Goal: Task Accomplishment & Management: Complete application form

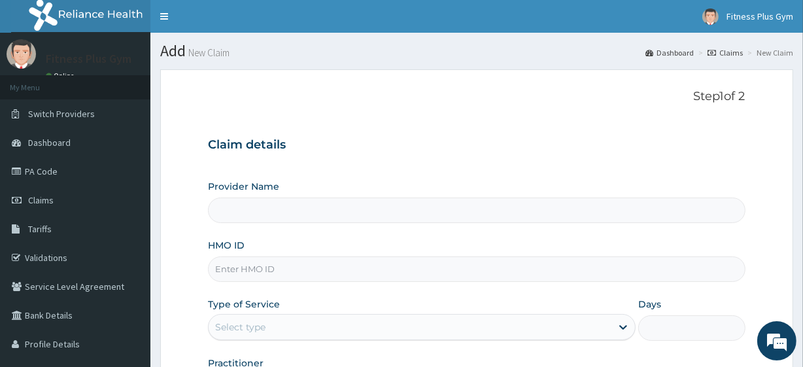
click at [280, 275] on input "HMO ID" at bounding box center [476, 269] width 537 height 26
click at [336, 274] on input "HMO ID" at bounding box center [476, 269] width 537 height 26
type input "LCM/10080/A"
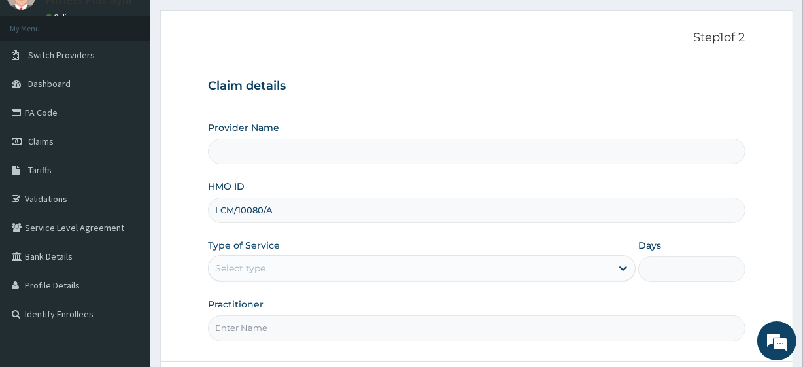
drag, startPoint x: 213, startPoint y: 211, endPoint x: 323, endPoint y: 220, distance: 109.7
click at [323, 220] on input "LCM/10080/A" at bounding box center [476, 211] width 537 height 26
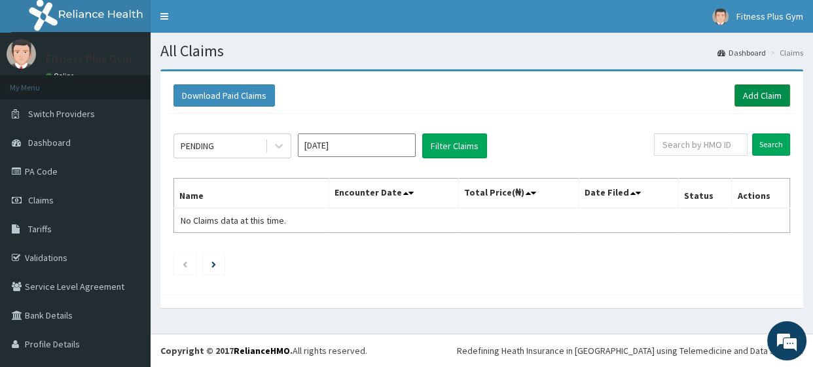
click at [752, 94] on link "Add Claim" at bounding box center [762, 95] width 56 height 22
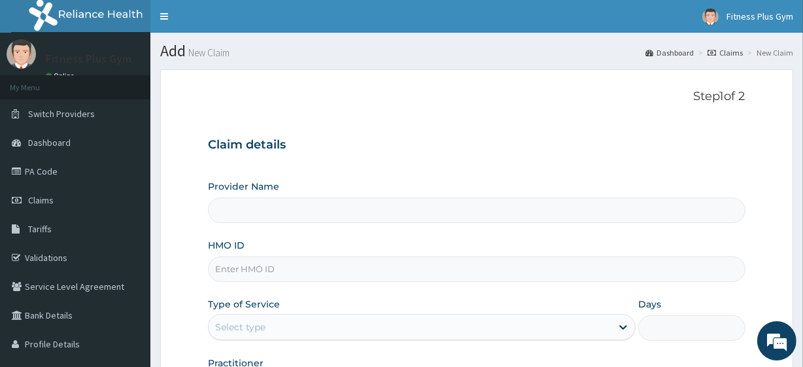
click at [258, 266] on input "HMO ID" at bounding box center [476, 269] width 537 height 26
paste input "LCM/10080/A"
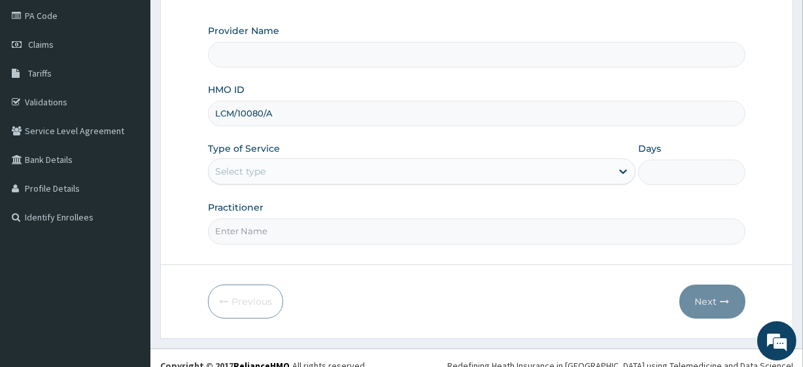
scroll to position [169, 0]
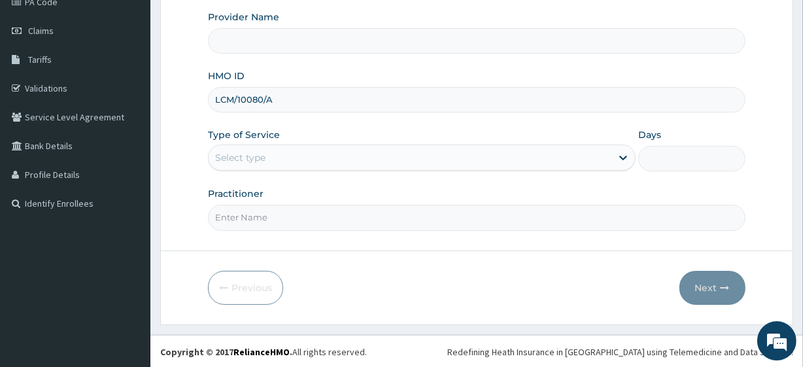
type input "LCM/10080/A"
click at [248, 222] on input "Practitioner" at bounding box center [476, 218] width 537 height 26
type input "Fitness plus Gym"
type input "1"
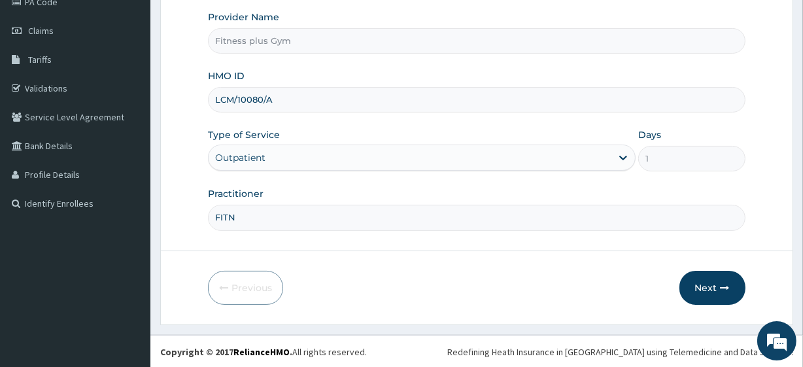
scroll to position [0, 0]
type input "FITNESSPLUS"
click at [724, 285] on icon "button" at bounding box center [725, 287] width 9 height 9
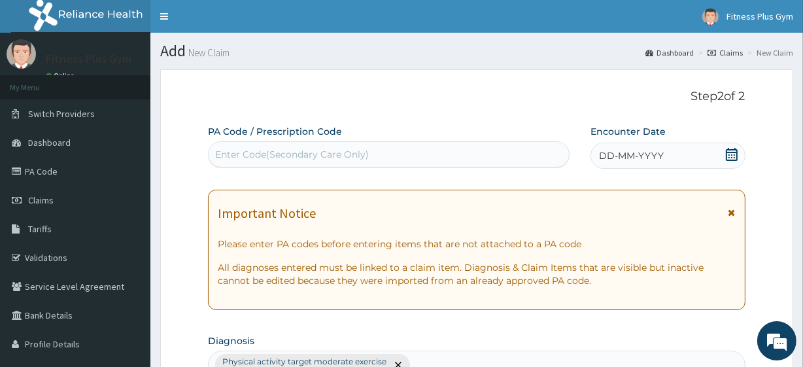
click at [425, 145] on div "Enter Code(Secondary Care Only)" at bounding box center [389, 154] width 360 height 21
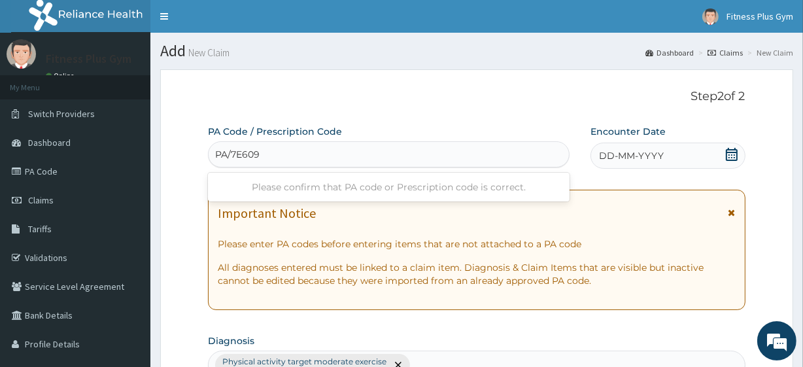
type input "PA/7E609E"
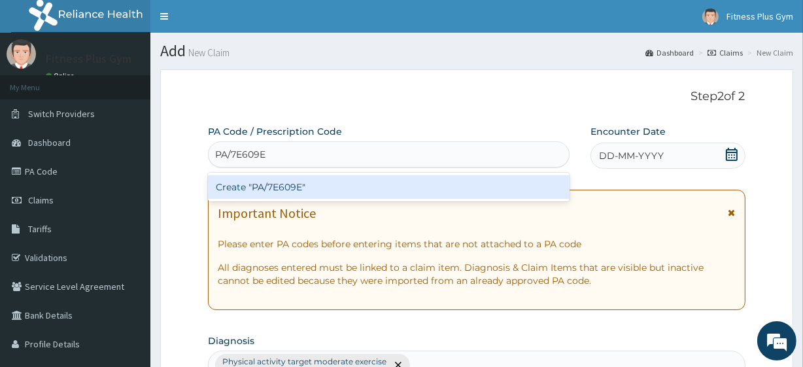
click at [428, 179] on div "Create "PA/7E609E"" at bounding box center [388, 187] width 361 height 24
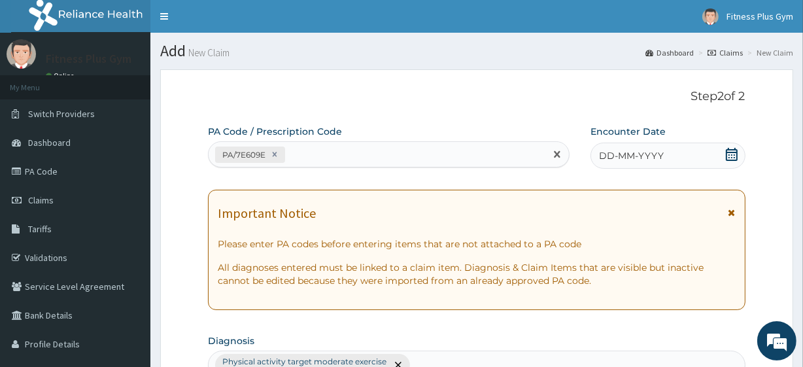
click at [734, 152] on icon at bounding box center [732, 154] width 13 height 13
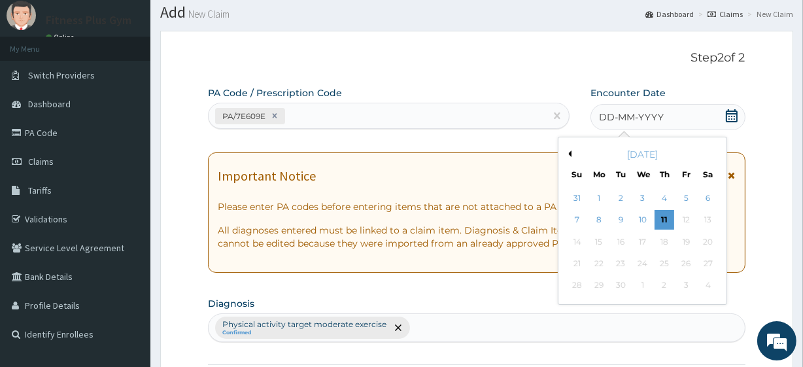
scroll to position [59, 0]
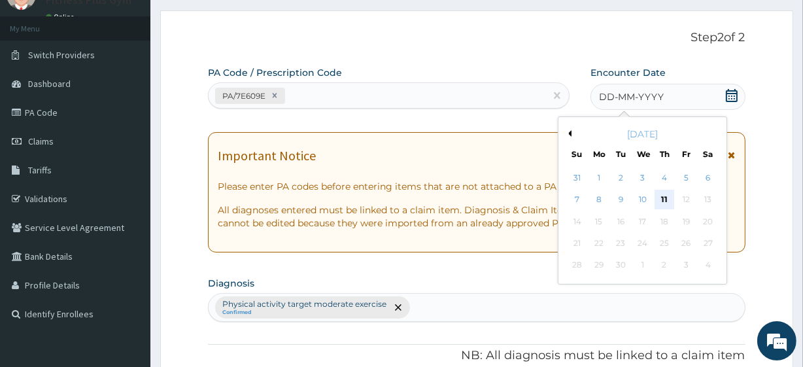
click at [658, 196] on div "11" at bounding box center [665, 200] width 20 height 20
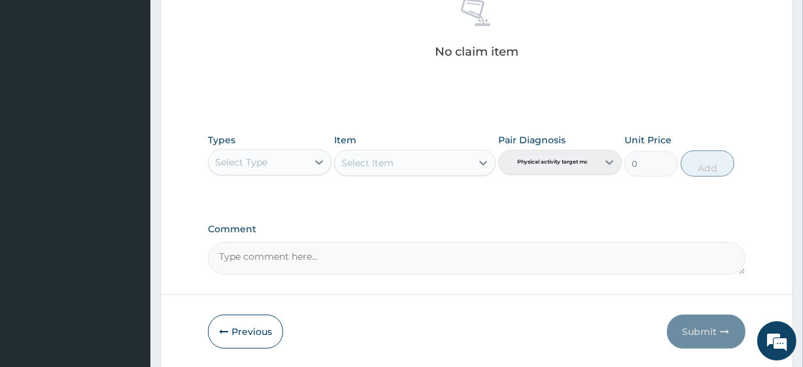
scroll to position [535, 0]
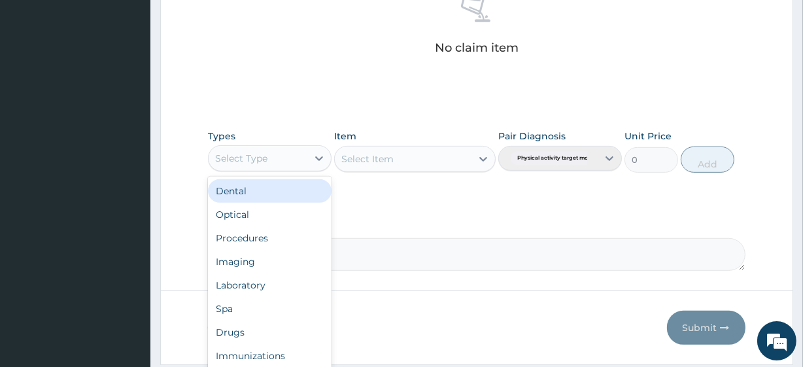
click at [279, 161] on div "Select Type" at bounding box center [258, 158] width 99 height 21
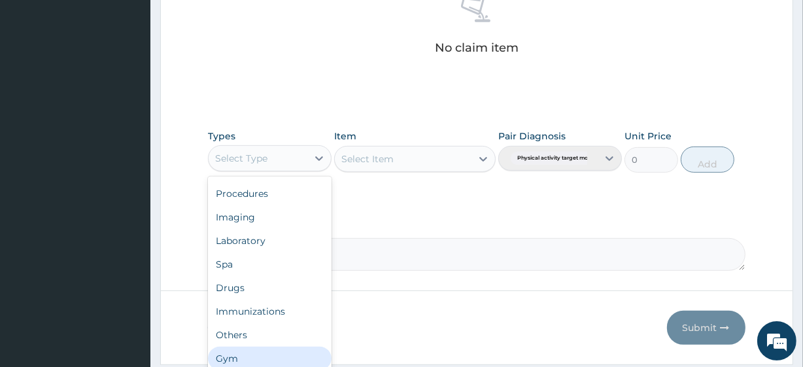
drag, startPoint x: 278, startPoint y: 353, endPoint x: 292, endPoint y: 340, distance: 19.5
click at [281, 353] on div "Gym" at bounding box center [270, 359] width 124 height 24
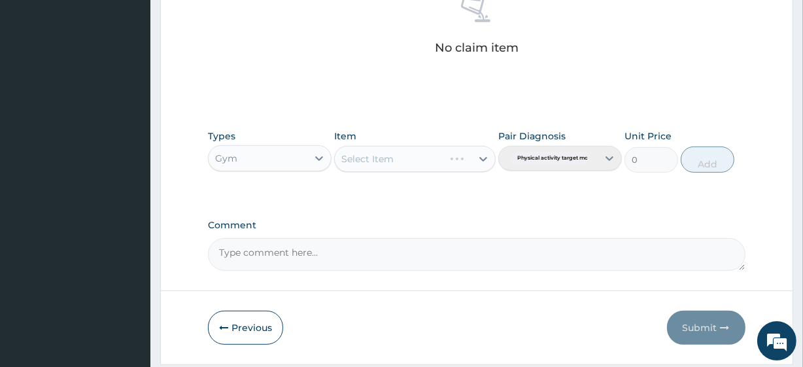
click at [447, 156] on div "Select Item" at bounding box center [414, 159] width 161 height 26
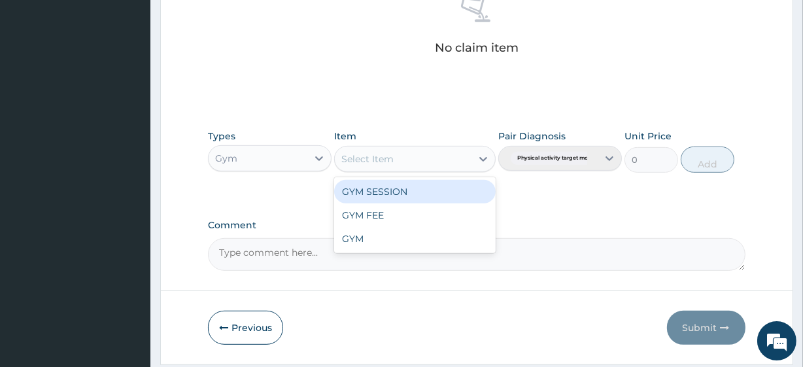
click at [447, 156] on div "Select Item" at bounding box center [403, 159] width 136 height 21
click at [440, 190] on div "GYM SESSION" at bounding box center [414, 192] width 161 height 24
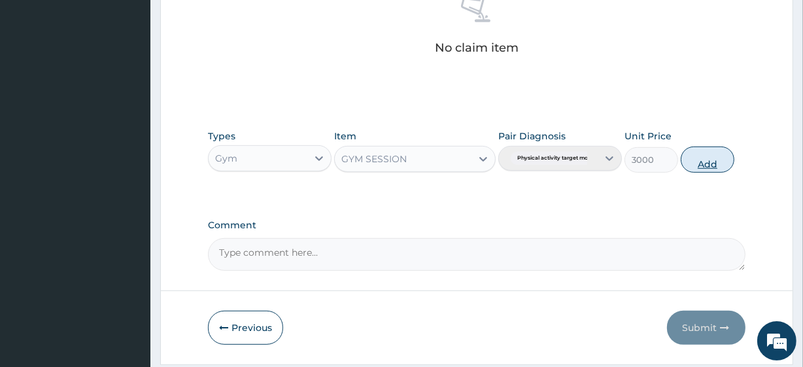
click at [717, 152] on button "Add" at bounding box center [708, 160] width 54 height 26
type input "0"
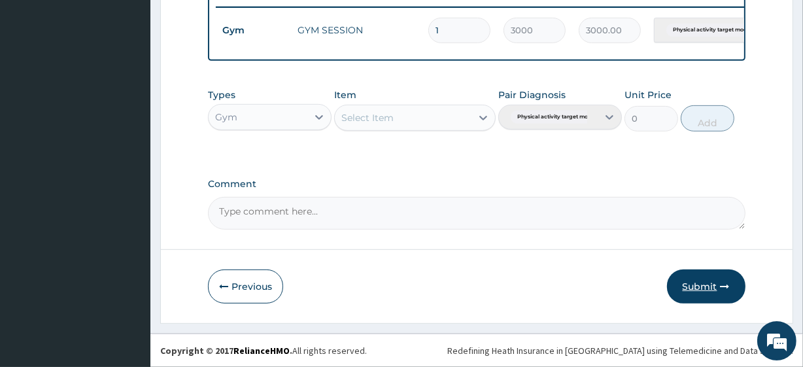
click at [717, 288] on button "Submit" at bounding box center [706, 287] width 79 height 34
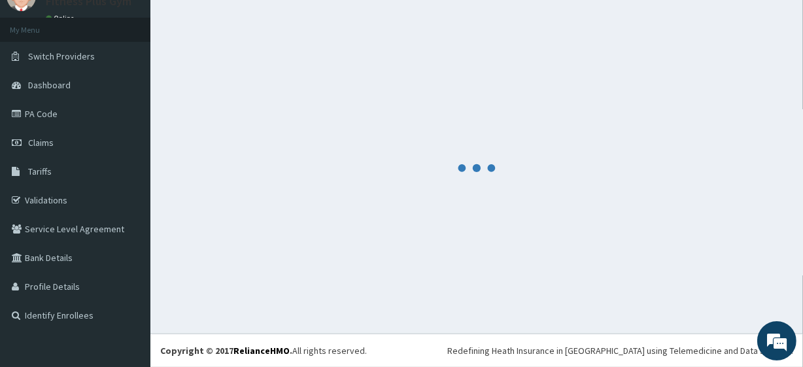
scroll to position [522, 0]
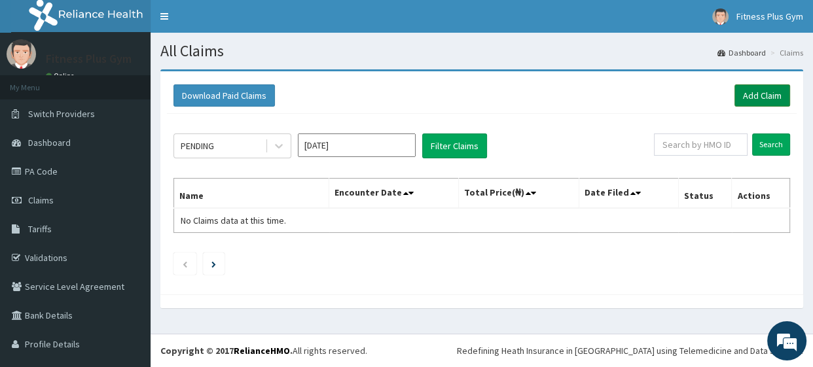
click at [734, 95] on link "Add Claim" at bounding box center [762, 95] width 56 height 22
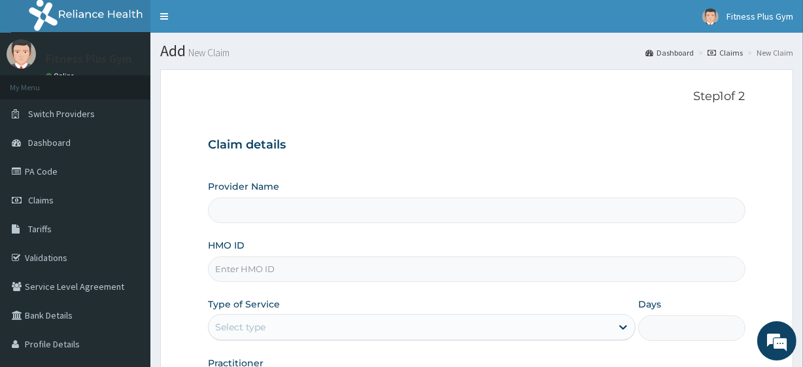
type input "Fitness plus Gym"
type input "1"
click at [313, 278] on input "HMO ID" at bounding box center [476, 269] width 537 height 26
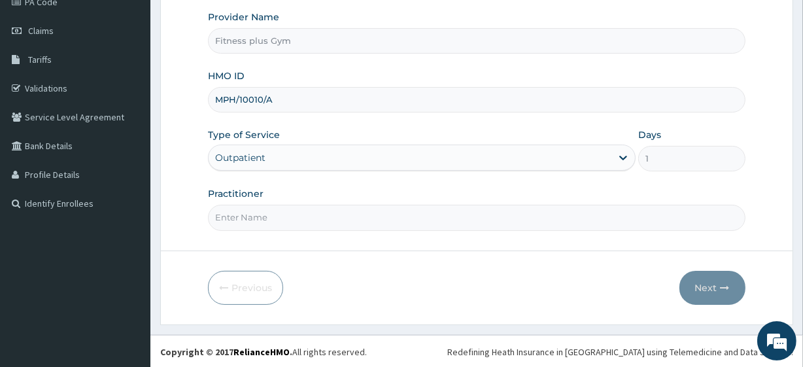
type input "MPH/10010/A"
click at [327, 221] on input "Practitioner" at bounding box center [476, 218] width 537 height 26
type input "FITNESSPLUS"
click at [718, 280] on button "Next" at bounding box center [713, 288] width 66 height 34
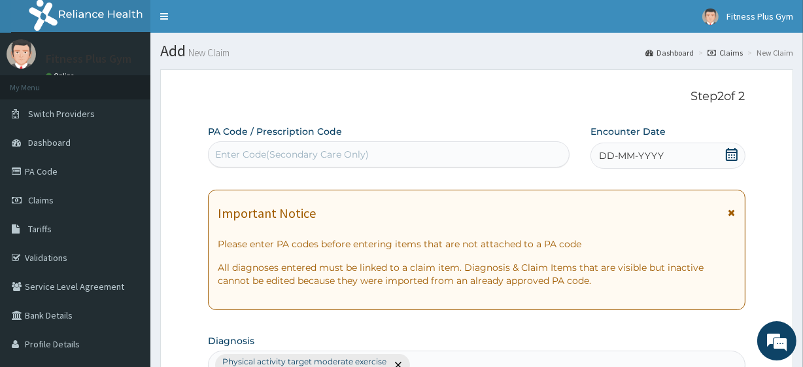
scroll to position [0, 0]
click at [345, 156] on div "Enter Code(Secondary Care Only)" at bounding box center [292, 154] width 154 height 13
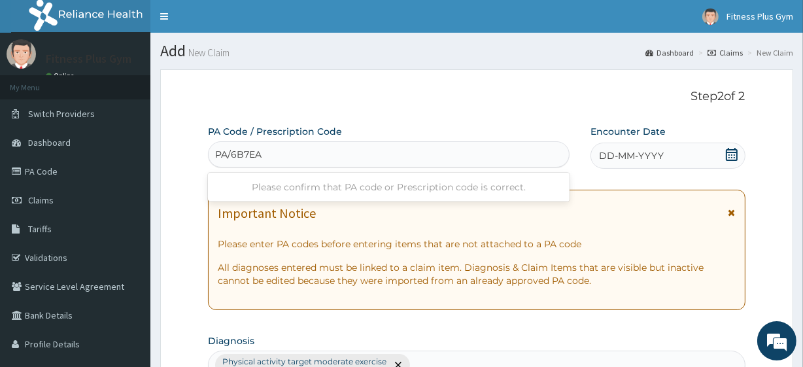
type input "PA/6B7EAE"
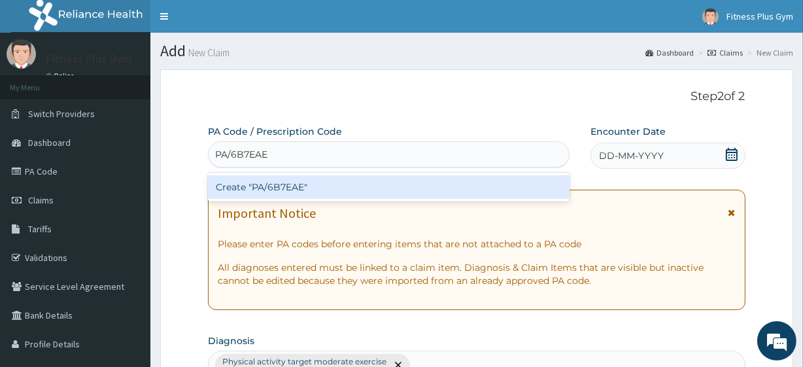
click at [400, 185] on div "Create "PA/6B7EAE"" at bounding box center [388, 187] width 361 height 24
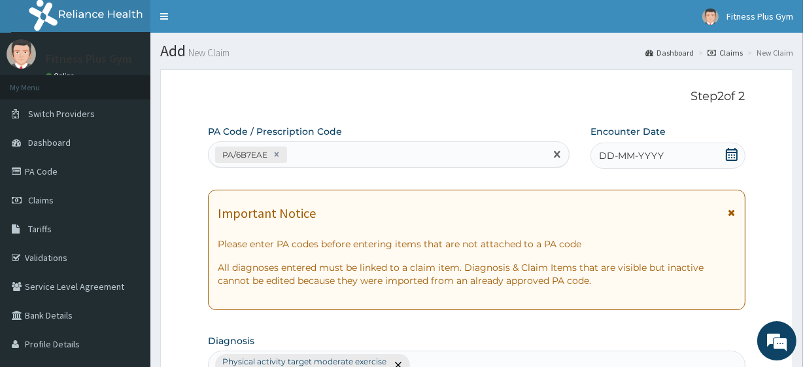
click at [643, 153] on span "DD-MM-YYYY" at bounding box center [631, 155] width 65 height 13
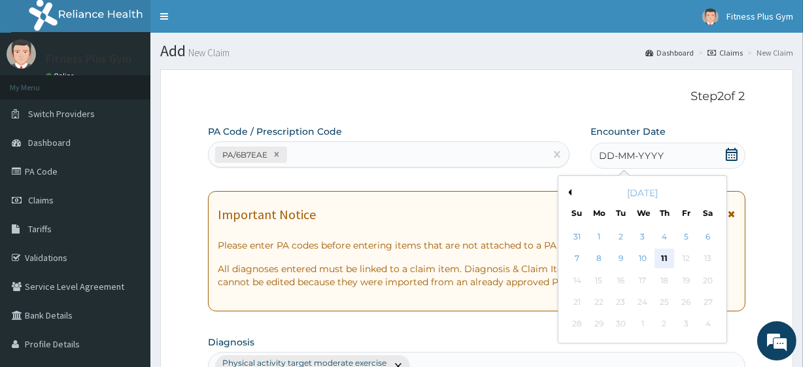
click at [667, 256] on div "11" at bounding box center [665, 259] width 20 height 20
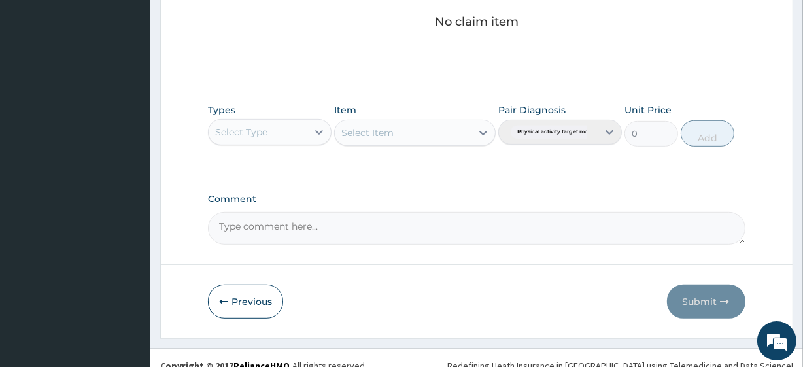
scroll to position [576, 0]
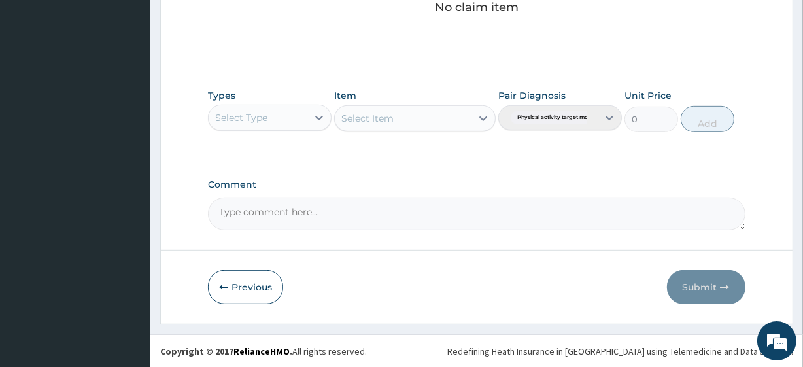
click at [281, 116] on div "Select Type" at bounding box center [258, 117] width 99 height 21
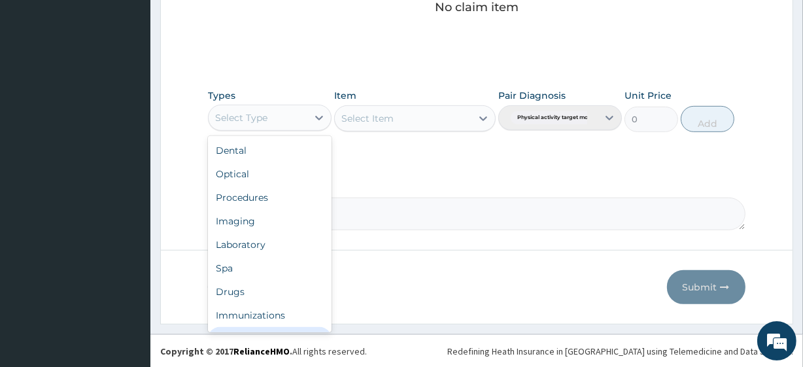
scroll to position [44, 0]
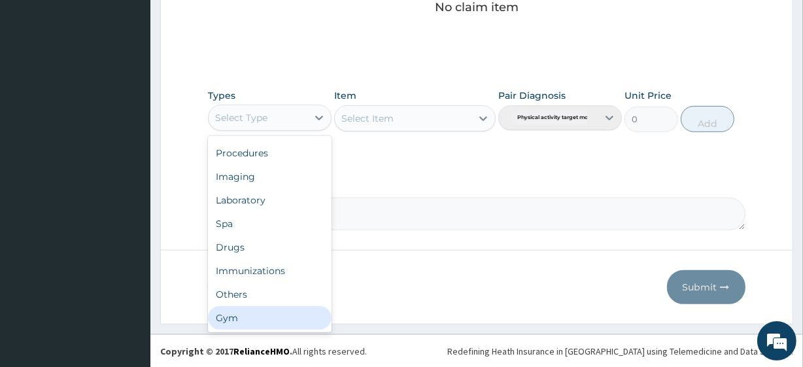
click at [255, 308] on div "Gym" at bounding box center [270, 318] width 124 height 24
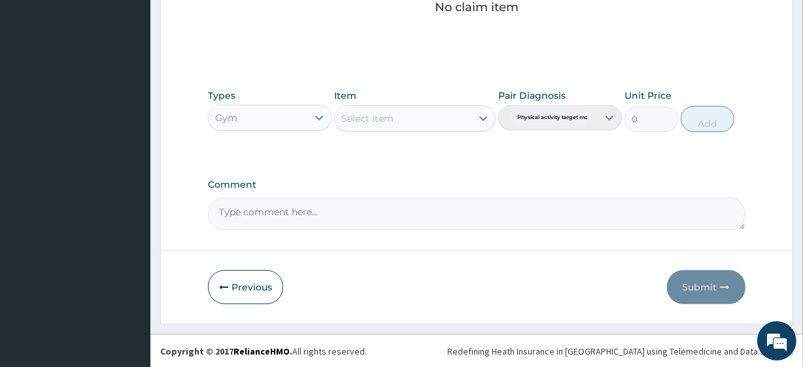
click at [446, 116] on div "Select Item" at bounding box center [403, 118] width 136 height 21
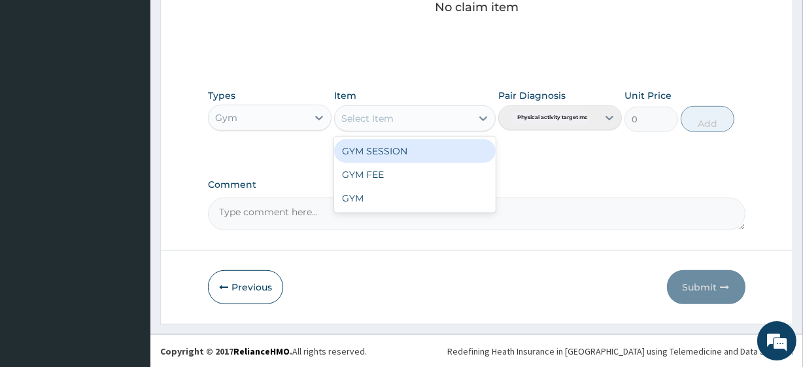
click at [411, 151] on div "GYM SESSION" at bounding box center [414, 151] width 161 height 24
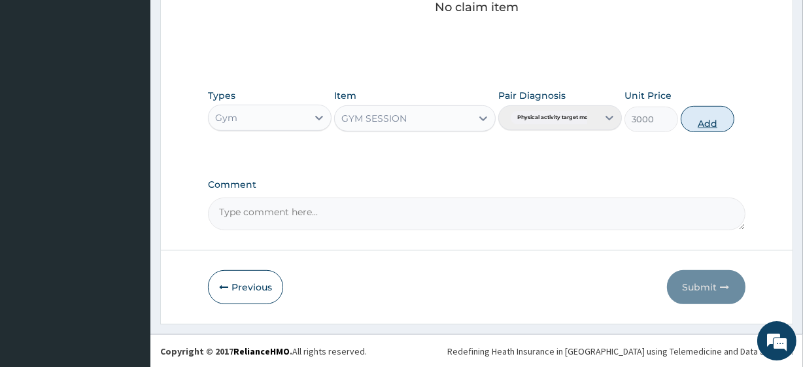
click at [705, 120] on button "Add" at bounding box center [708, 119] width 54 height 26
type input "0"
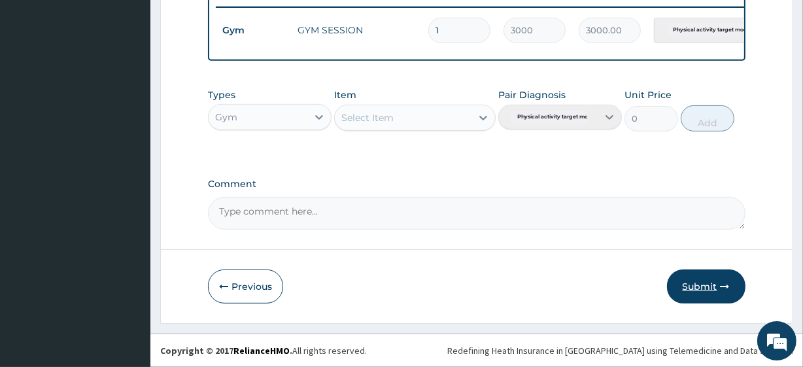
click at [714, 296] on button "Submit" at bounding box center [706, 287] width 79 height 34
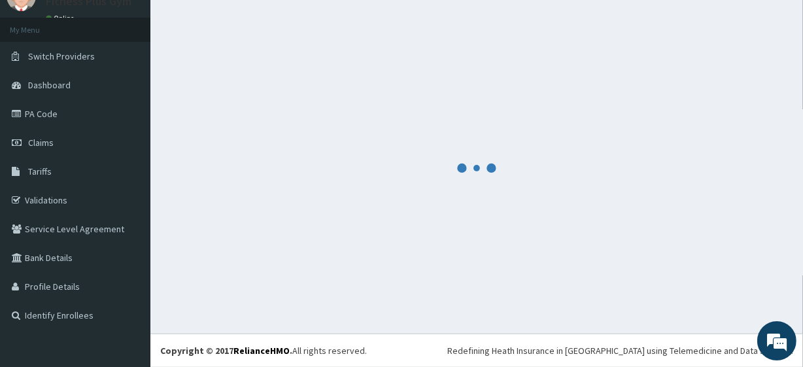
scroll to position [522, 0]
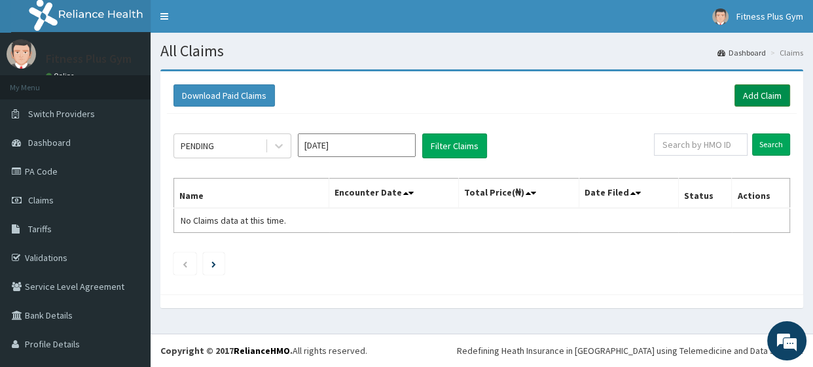
click at [752, 92] on link "Add Claim" at bounding box center [762, 95] width 56 height 22
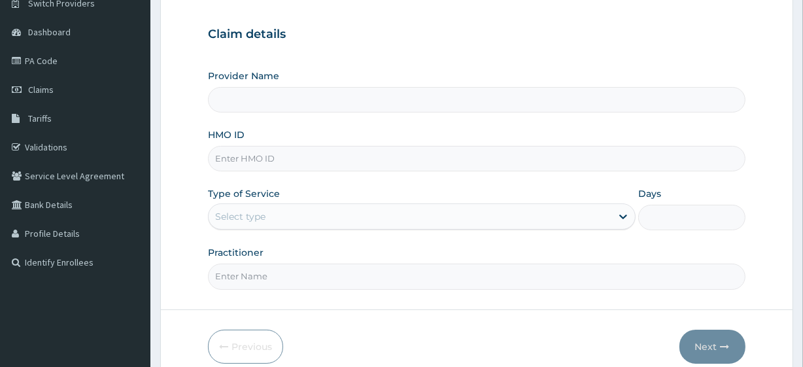
scroll to position [118, 0]
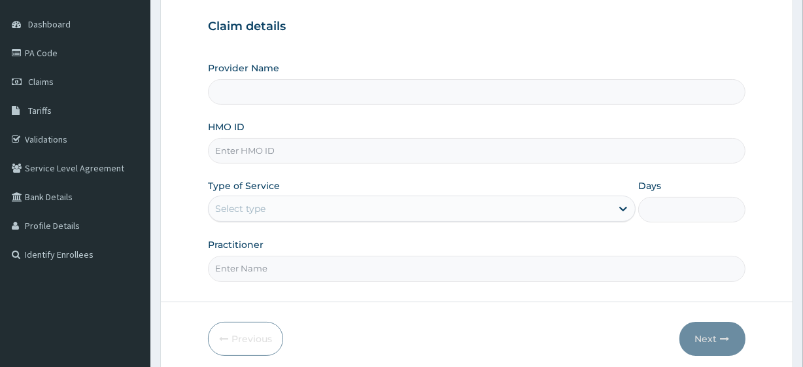
click at [283, 150] on input "HMO ID" at bounding box center [476, 151] width 537 height 26
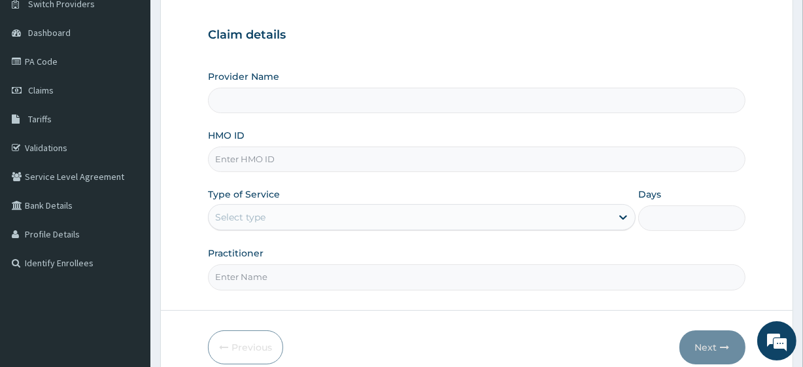
click at [284, 161] on input "HMO ID" at bounding box center [476, 160] width 537 height 26
type input "Fitness plus Gym"
type input "1"
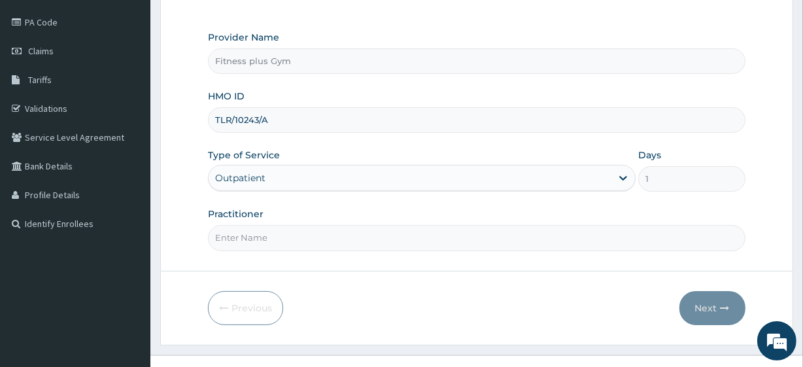
scroll to position [169, 0]
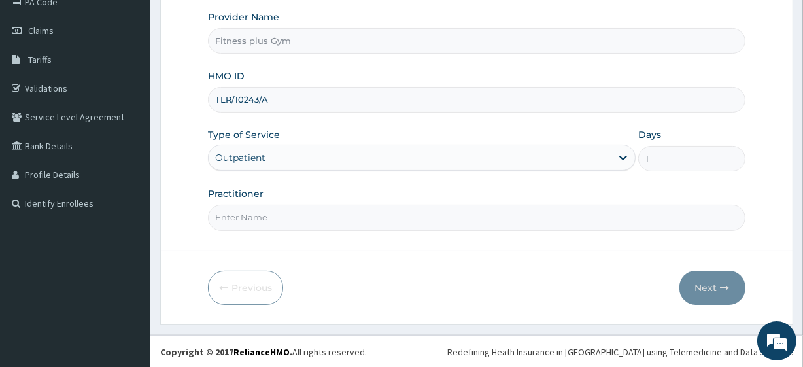
type input "TLR/10243/A"
click at [302, 217] on input "Practitioner" at bounding box center [476, 218] width 537 height 26
type input "FITNESSPLUS"
click at [707, 289] on button "Next" at bounding box center [713, 288] width 66 height 34
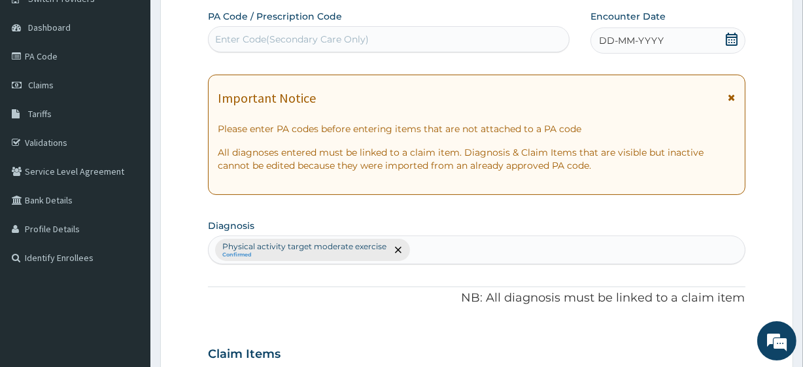
scroll to position [0, 0]
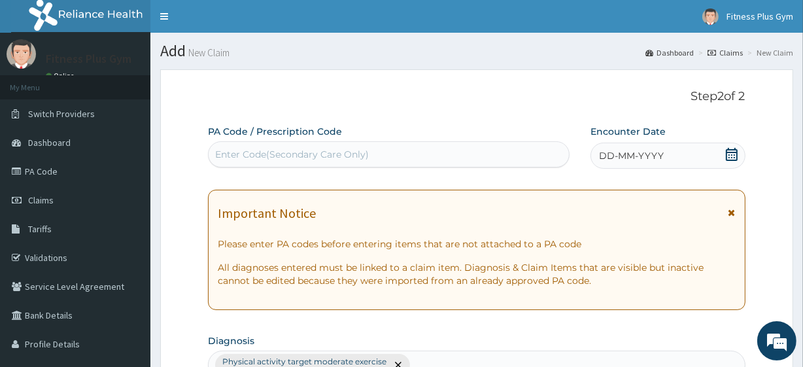
click at [397, 148] on div "Enter Code(Secondary Care Only)" at bounding box center [389, 154] width 360 height 21
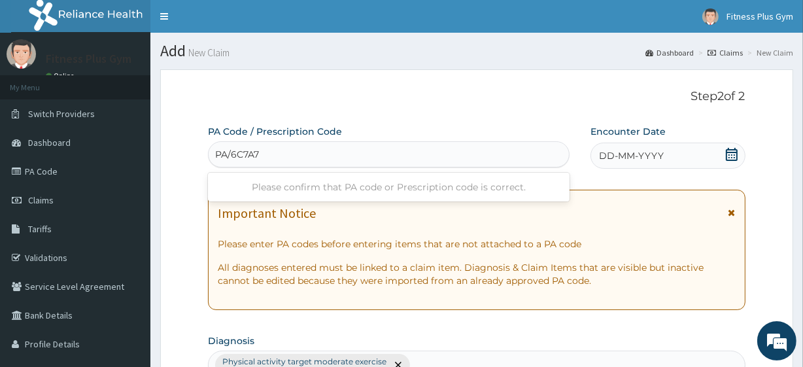
type input "PA/6C7A71"
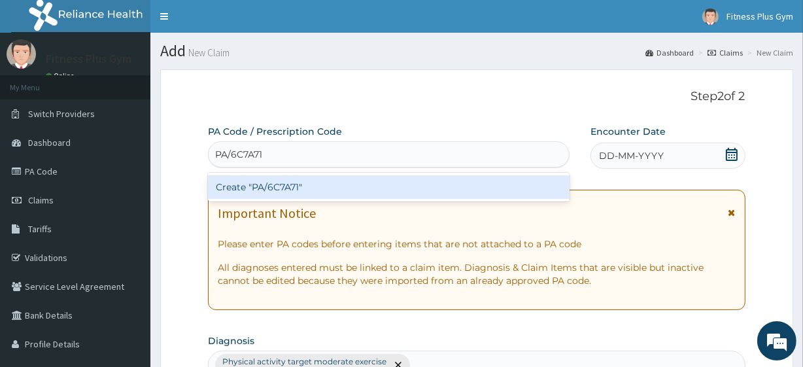
click at [415, 192] on div "Create "PA/6C7A71"" at bounding box center [388, 187] width 361 height 24
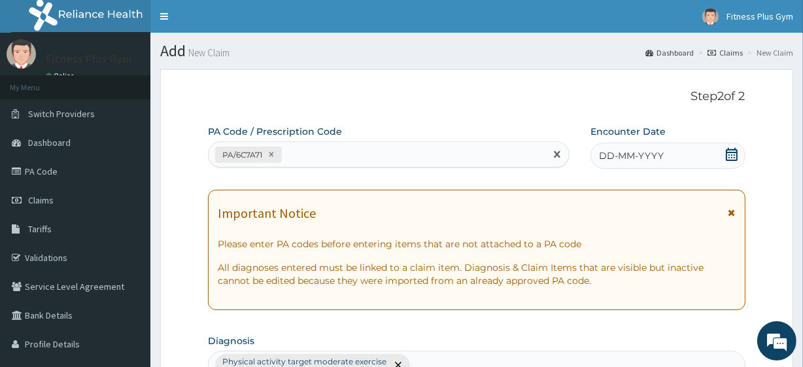
click at [641, 154] on span "DD-MM-YYYY" at bounding box center [631, 155] width 65 height 13
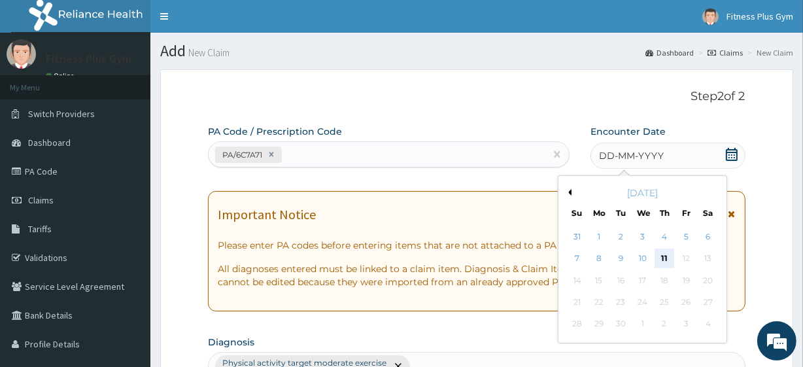
click at [665, 261] on div "11" at bounding box center [665, 259] width 20 height 20
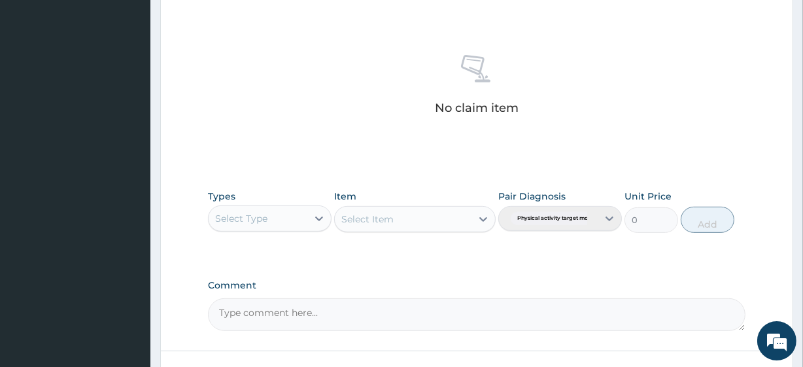
scroll to position [476, 0]
click at [270, 205] on div "Select Type" at bounding box center [270, 218] width 124 height 26
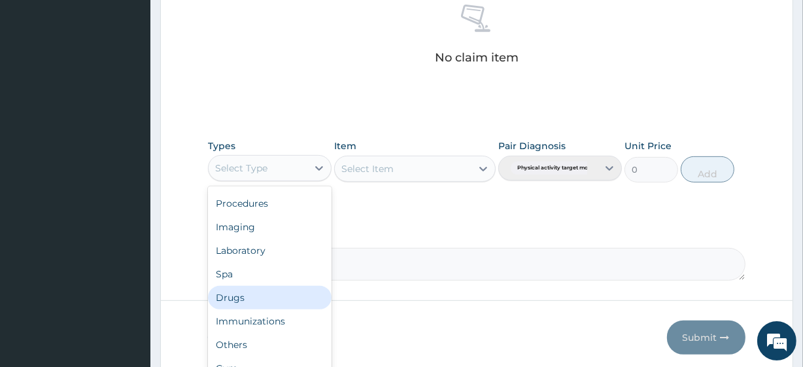
scroll to position [576, 0]
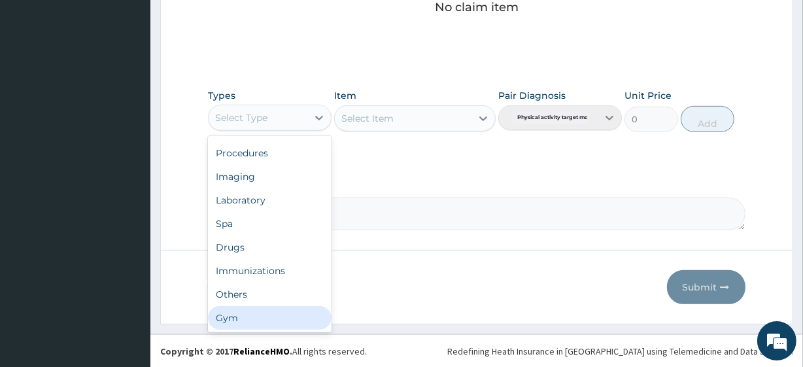
click at [262, 314] on div "Gym" at bounding box center [270, 318] width 124 height 24
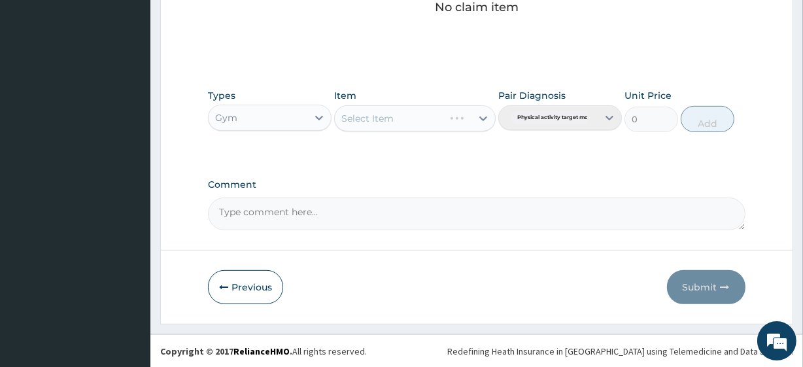
click at [426, 120] on div "Select Item" at bounding box center [389, 118] width 109 height 21
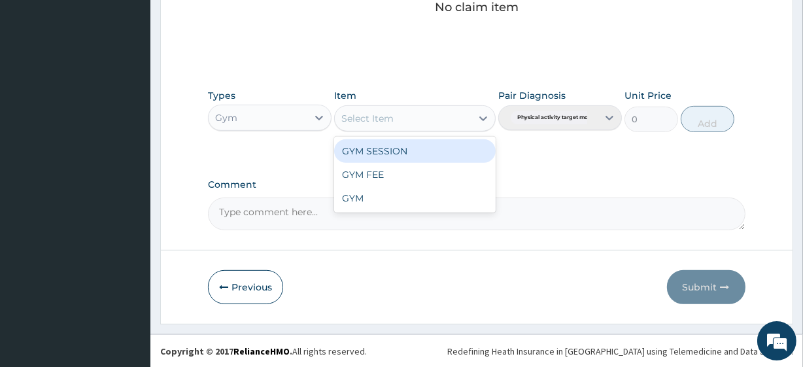
drag, startPoint x: 427, startPoint y: 149, endPoint x: 469, endPoint y: 151, distance: 42.0
click at [428, 149] on div "GYM SESSION" at bounding box center [414, 151] width 161 height 24
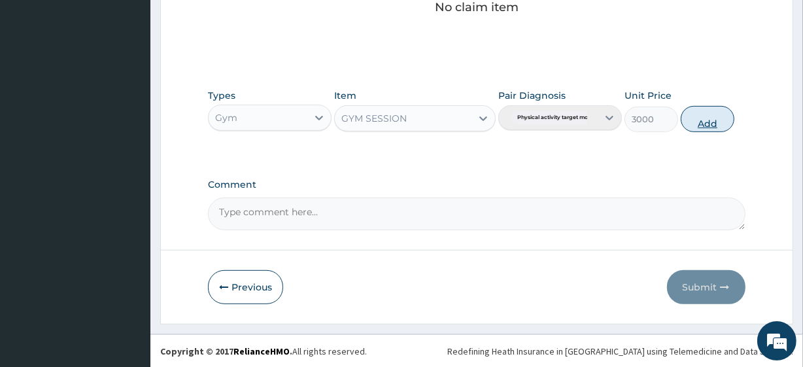
click at [703, 124] on button "Add" at bounding box center [708, 119] width 54 height 26
type input "0"
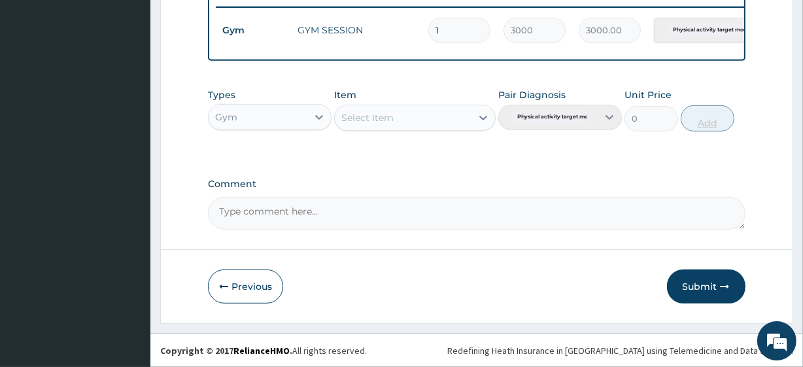
scroll to position [522, 0]
click at [716, 284] on button "Submit" at bounding box center [706, 287] width 79 height 34
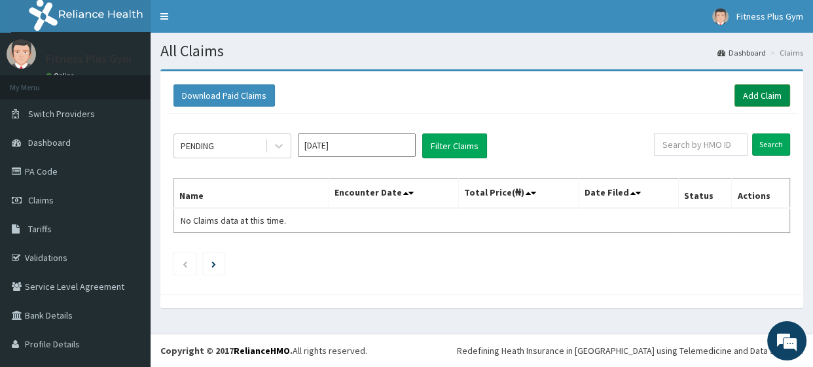
click at [755, 90] on link "Add Claim" at bounding box center [762, 95] width 56 height 22
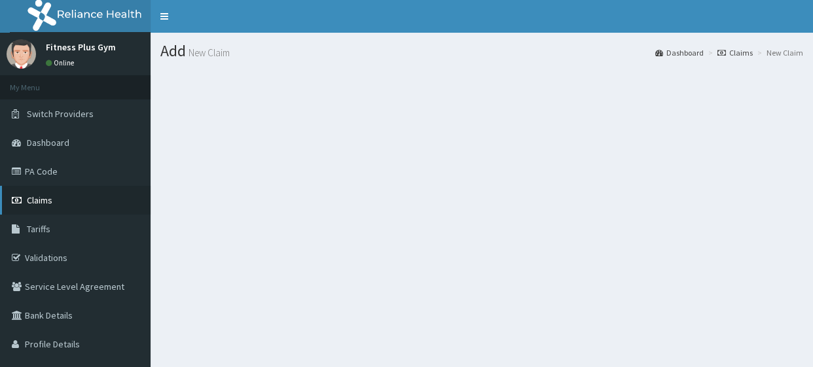
click at [84, 204] on link "Claims" at bounding box center [75, 200] width 150 height 29
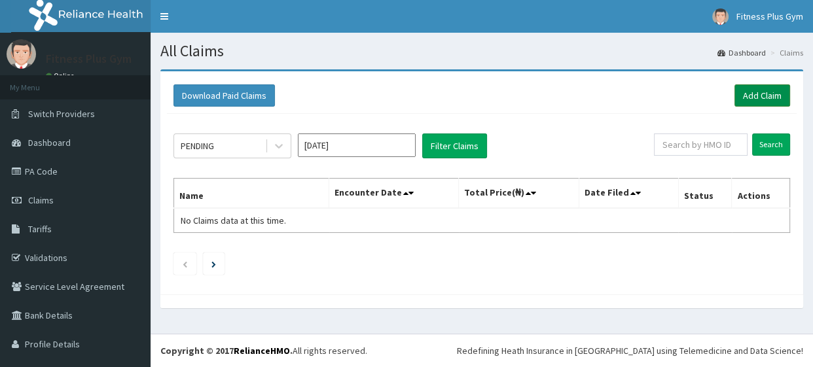
click at [742, 92] on link "Add Claim" at bounding box center [762, 95] width 56 height 22
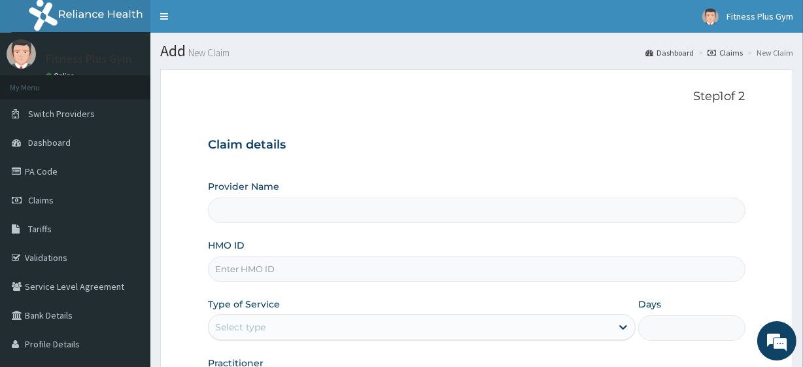
click at [315, 323] on div "Select type" at bounding box center [410, 327] width 403 height 21
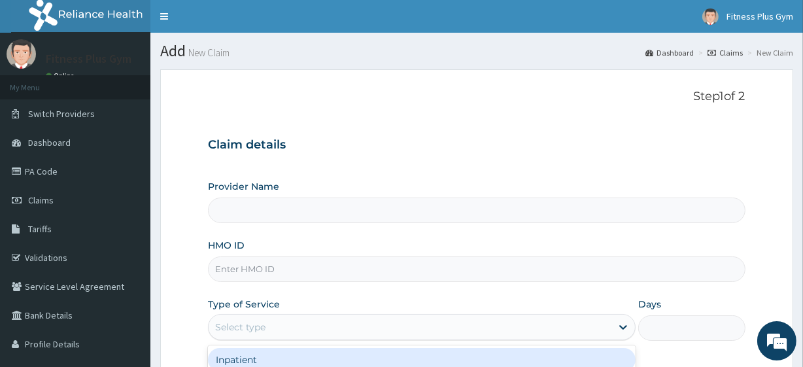
click at [275, 258] on input "HMO ID" at bounding box center [476, 269] width 537 height 26
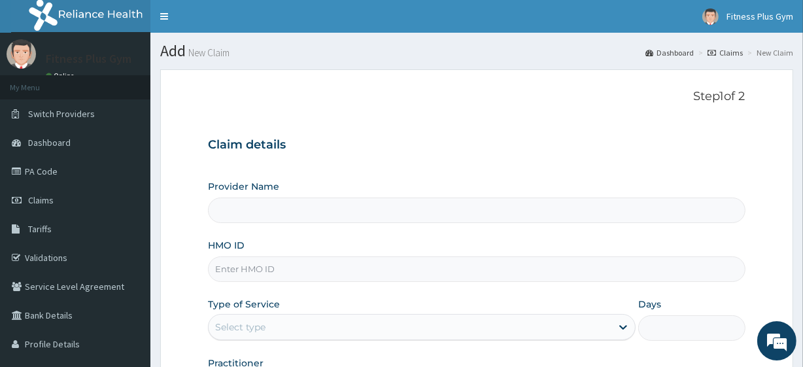
type input "Fitness plus Gym"
type input "1"
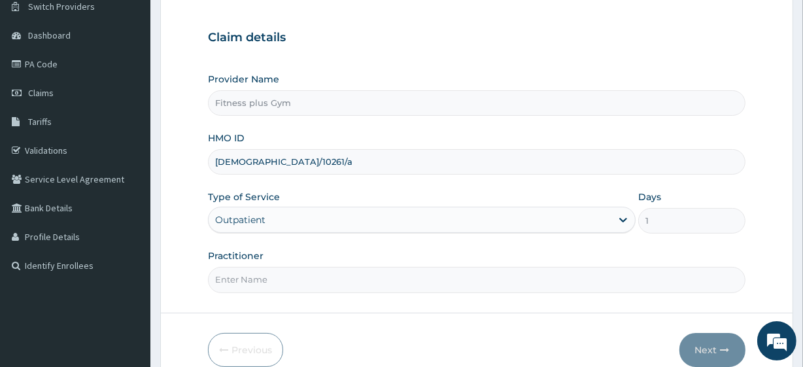
scroll to position [118, 0]
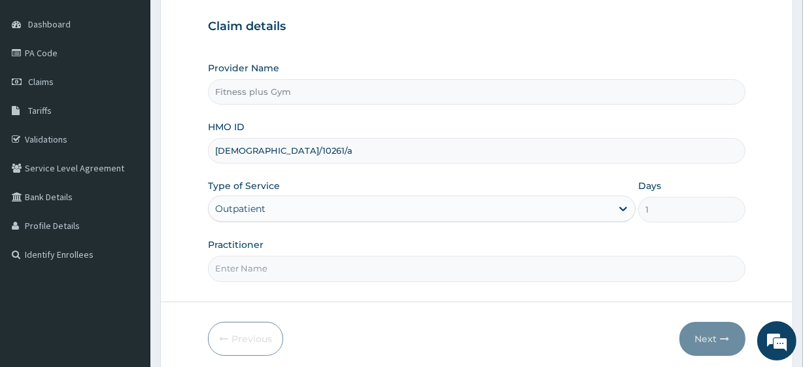
type input "isw/10261/a"
click at [321, 263] on input "Practitioner" at bounding box center [476, 269] width 537 height 26
type input "fitnessplus"
click at [713, 343] on button "Next" at bounding box center [713, 339] width 66 height 34
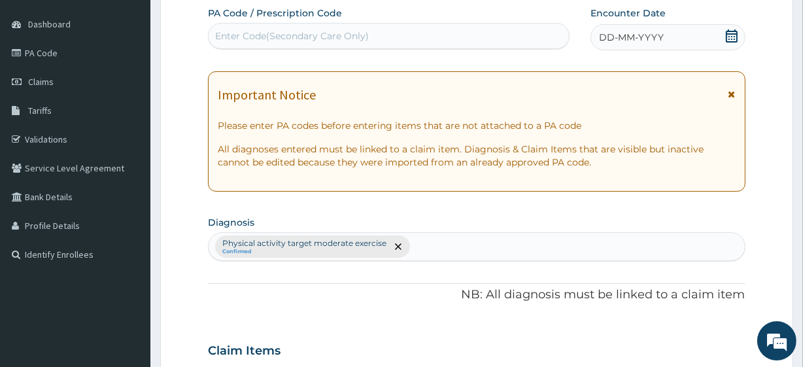
click at [404, 37] on div "Enter Code(Secondary Care Only)" at bounding box center [389, 36] width 360 height 21
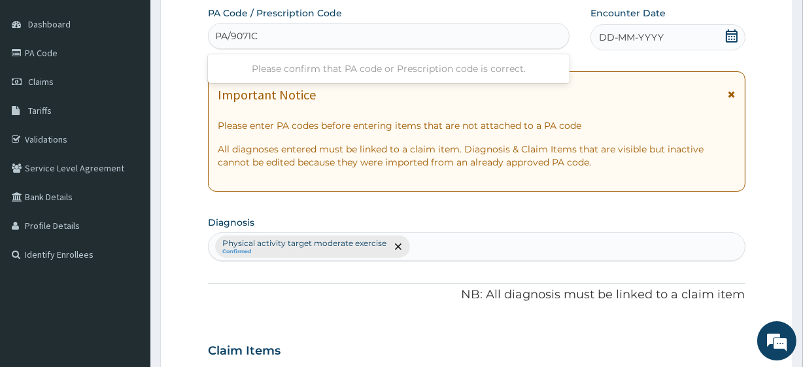
type input "PA/9071C9"
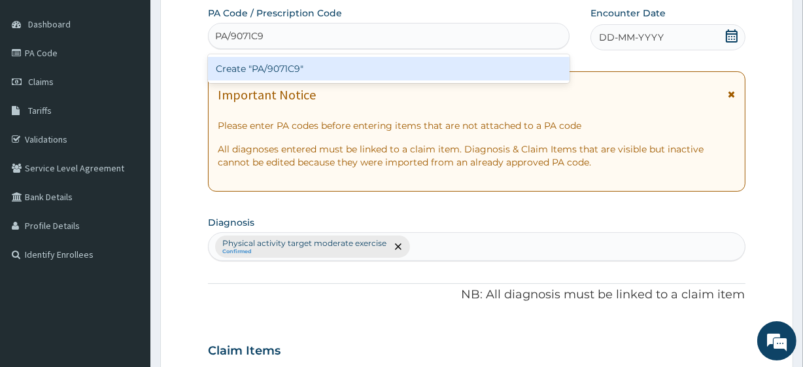
click at [406, 68] on div "Create "PA/9071C9"" at bounding box center [388, 69] width 361 height 24
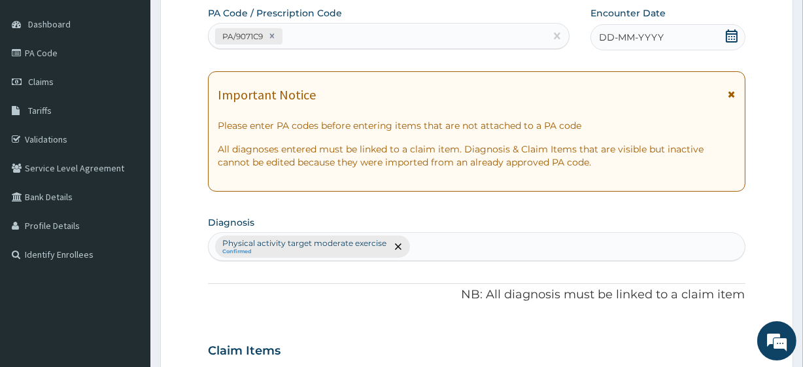
click at [669, 41] on div "DD-MM-YYYY" at bounding box center [668, 37] width 155 height 26
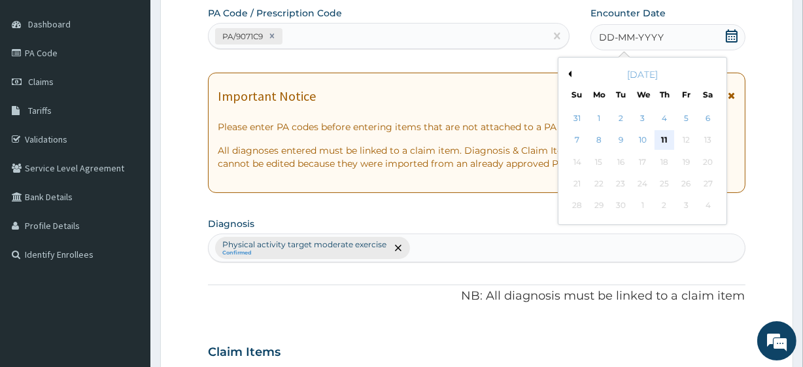
click at [670, 139] on div "11" at bounding box center [665, 141] width 20 height 20
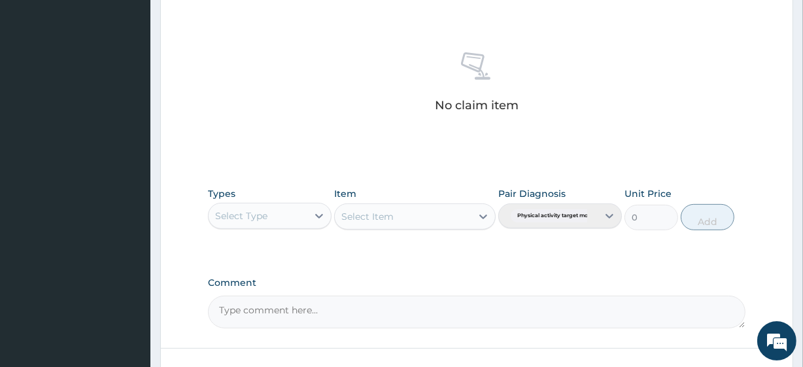
scroll to position [576, 0]
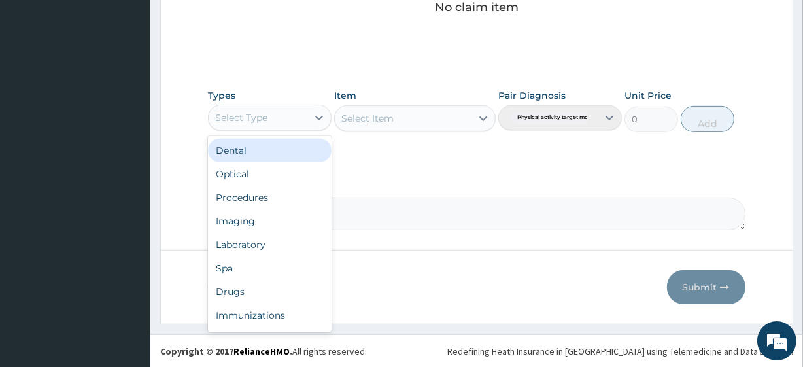
click at [268, 107] on div "Select Type" at bounding box center [258, 117] width 99 height 21
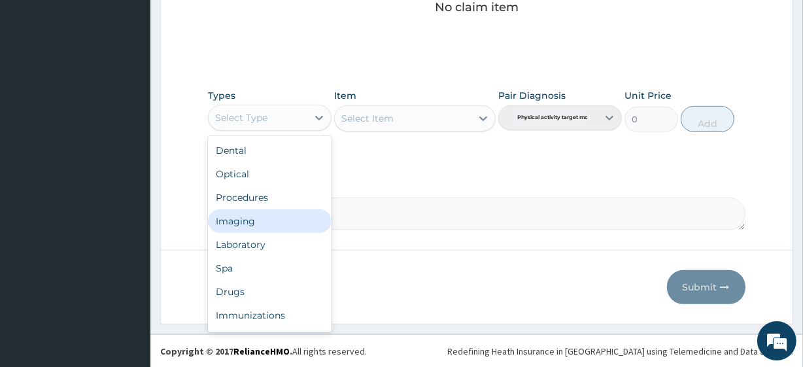
scroll to position [44, 0]
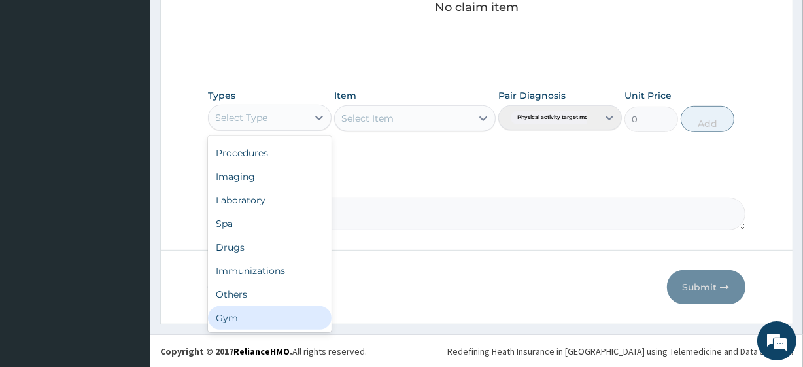
drag, startPoint x: 256, startPoint y: 323, endPoint x: 264, endPoint y: 310, distance: 14.7
click at [258, 323] on div "Gym" at bounding box center [270, 318] width 124 height 24
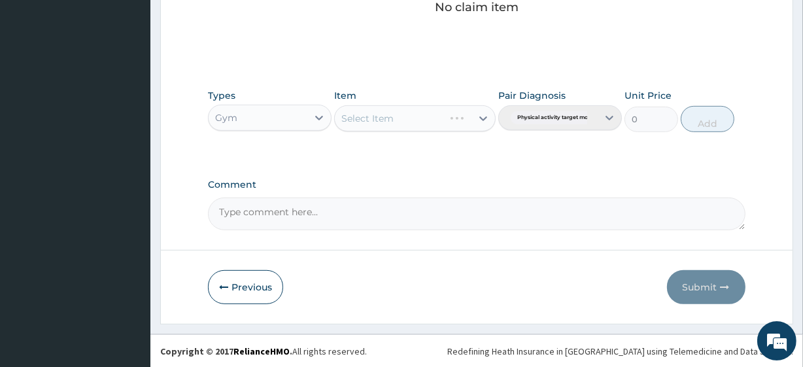
click at [441, 123] on div "Select Item" at bounding box center [414, 118] width 161 height 26
click at [437, 120] on div "Select Item" at bounding box center [403, 118] width 136 height 21
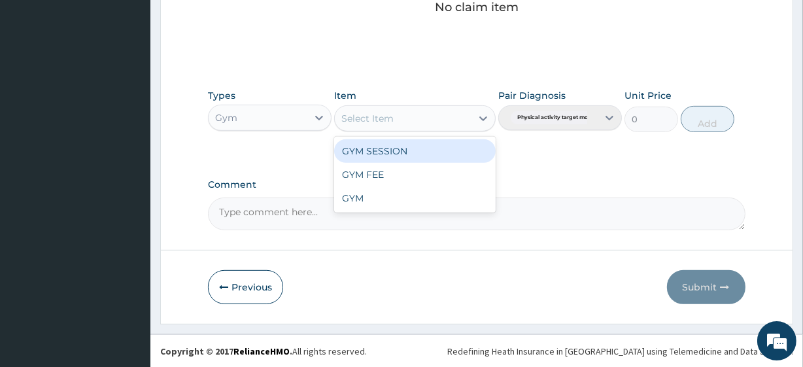
click at [419, 147] on div "GYM SESSION" at bounding box center [414, 151] width 161 height 24
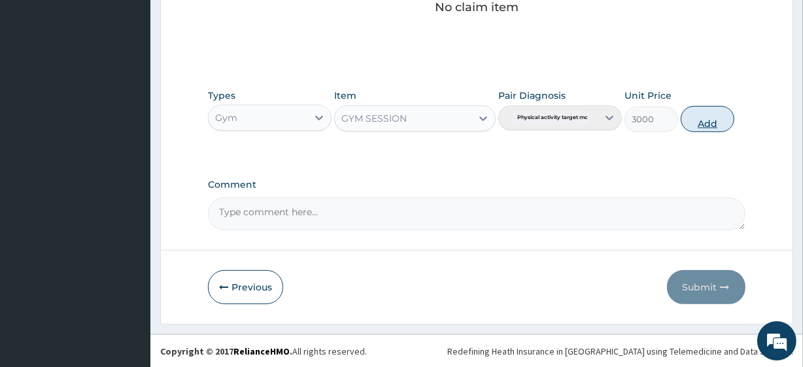
click at [703, 120] on button "Add" at bounding box center [708, 119] width 54 height 26
type input "0"
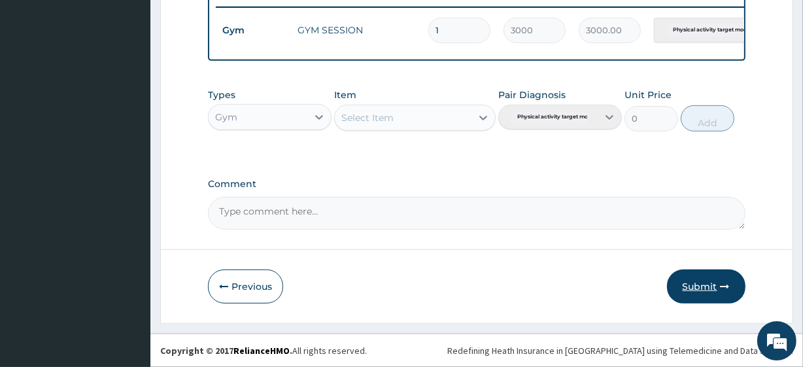
click at [695, 281] on button "Submit" at bounding box center [706, 287] width 79 height 34
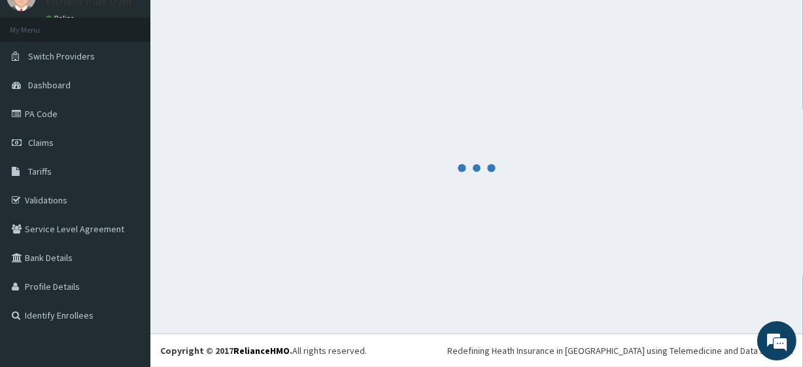
scroll to position [58, 0]
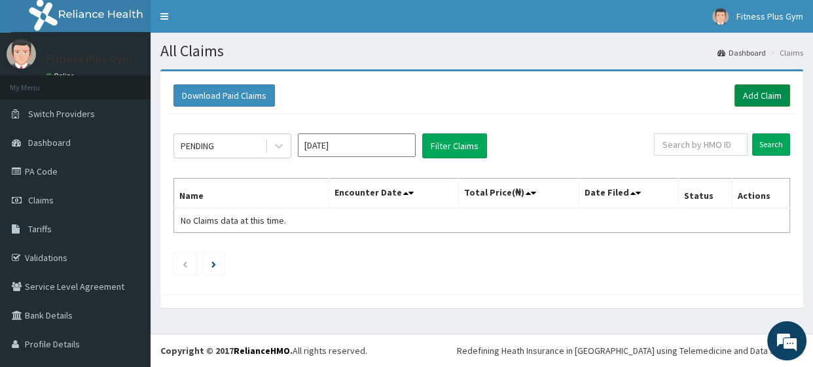
click at [744, 94] on link "Add Claim" at bounding box center [762, 95] width 56 height 22
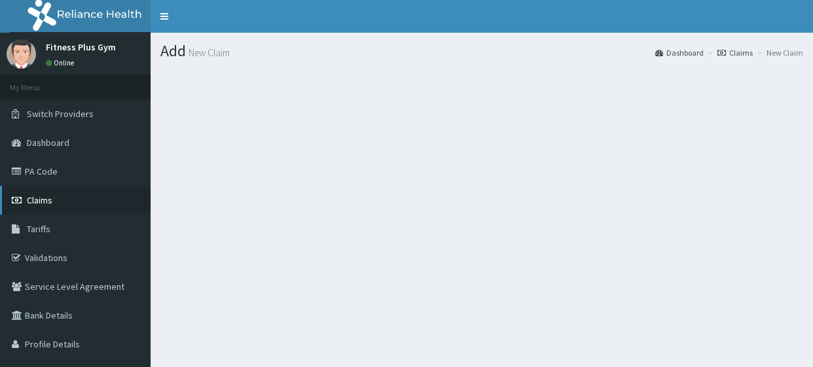
click at [54, 202] on link "Claims" at bounding box center [75, 200] width 150 height 29
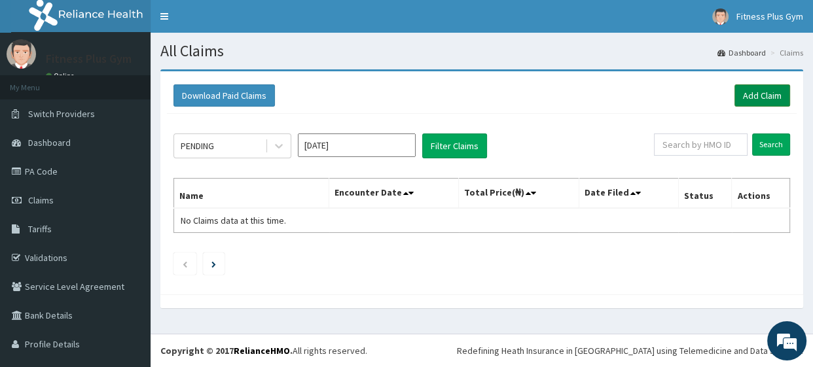
click at [739, 92] on link "Add Claim" at bounding box center [762, 95] width 56 height 22
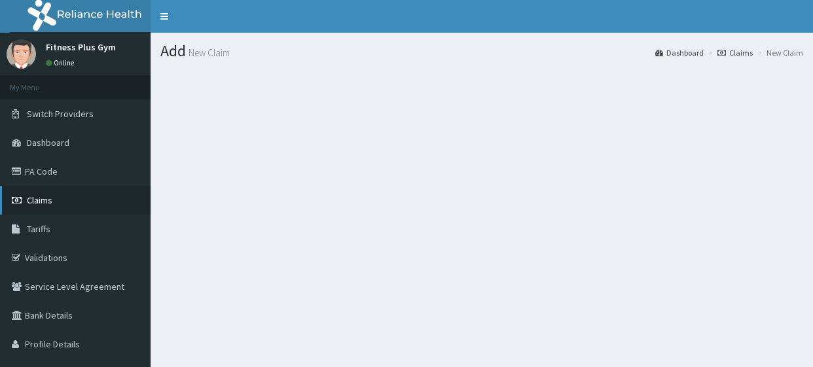
click at [82, 203] on link "Claims" at bounding box center [75, 200] width 150 height 29
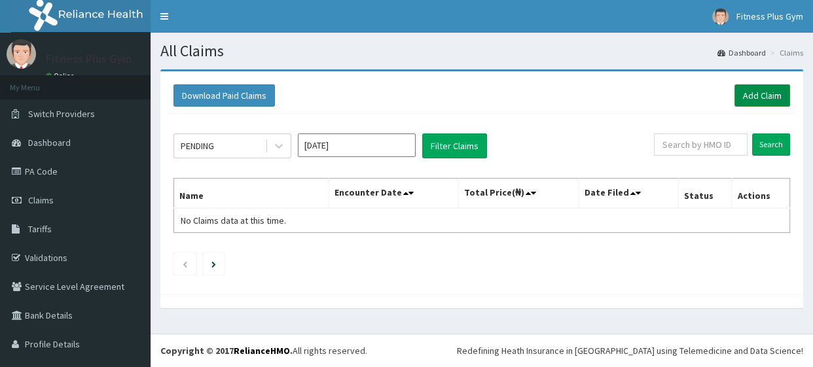
click at [763, 92] on link "Add Claim" at bounding box center [762, 95] width 56 height 22
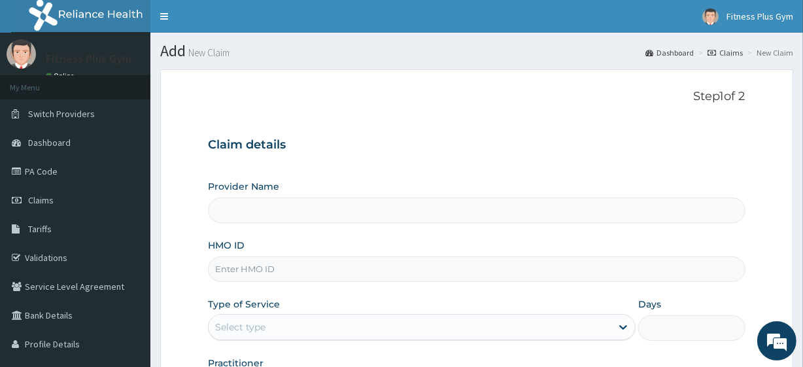
click at [287, 281] on input "HMO ID" at bounding box center [476, 269] width 537 height 26
type input "Fitness plus Gym"
type input "1"
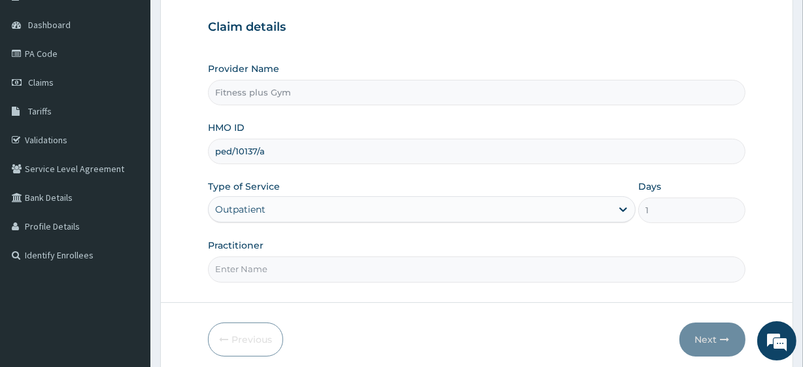
scroll to position [118, 0]
type input "ped/10137/a"
click at [307, 263] on input "Practitioner" at bounding box center [476, 269] width 537 height 26
type input "fitnessplus"
click at [713, 332] on button "Next" at bounding box center [713, 339] width 66 height 34
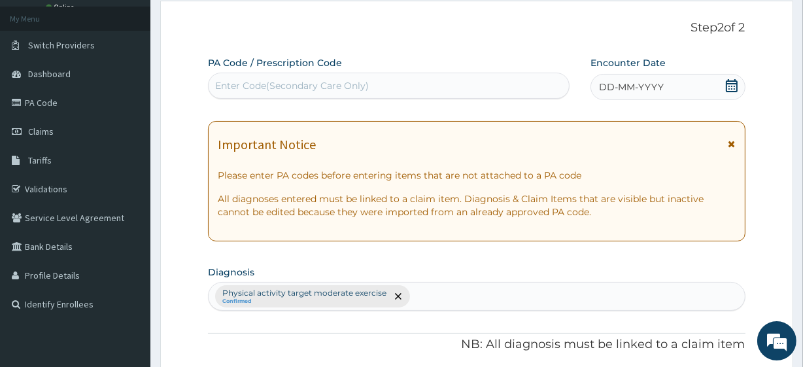
scroll to position [0, 0]
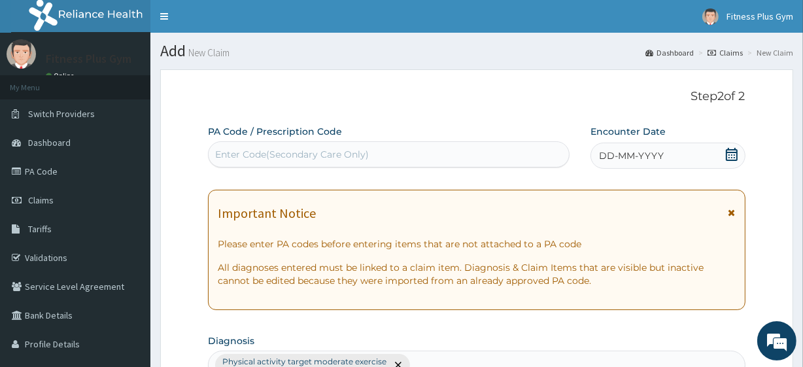
click at [306, 147] on div "Enter Code(Secondary Care Only)" at bounding box center [389, 154] width 360 height 21
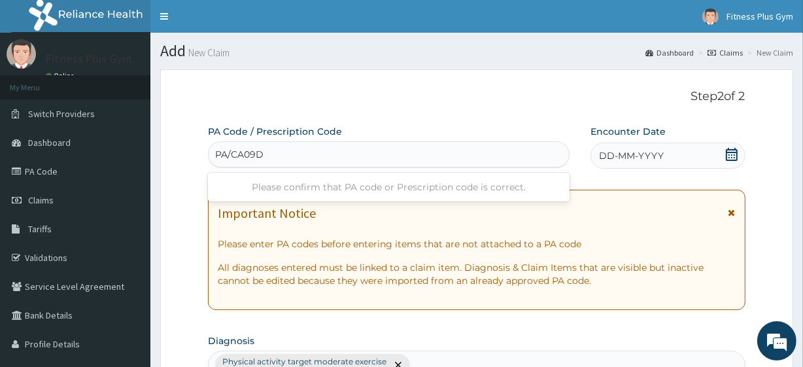
type input "PA/CA09D9"
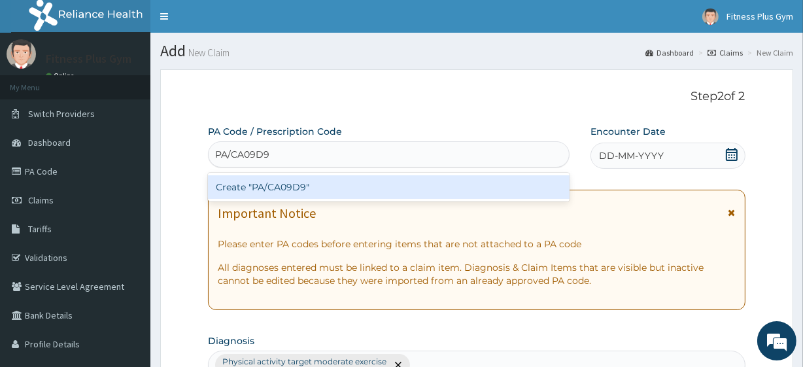
click at [422, 190] on div "Create "PA/CA09D9"" at bounding box center [388, 187] width 361 height 24
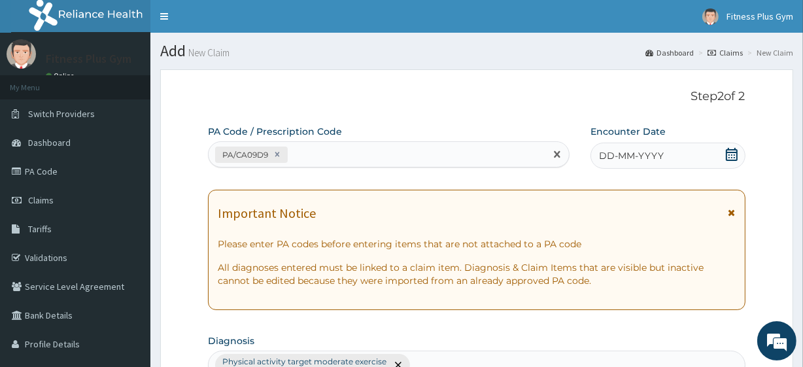
click at [733, 150] on icon at bounding box center [732, 154] width 13 height 13
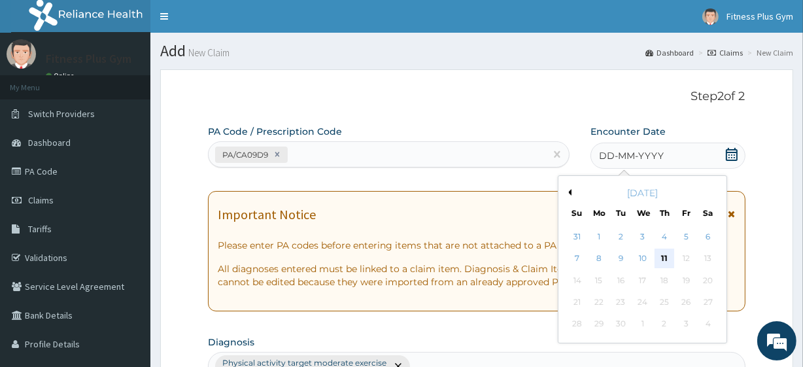
click at [667, 258] on div "11" at bounding box center [665, 259] width 20 height 20
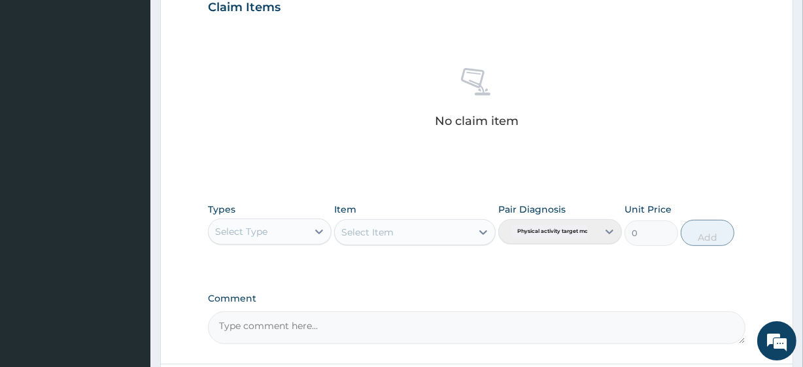
scroll to position [476, 0]
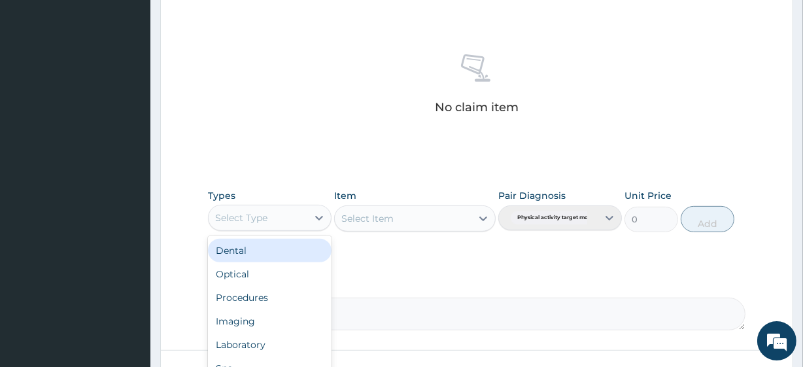
click at [292, 219] on div "Select Type" at bounding box center [258, 217] width 99 height 21
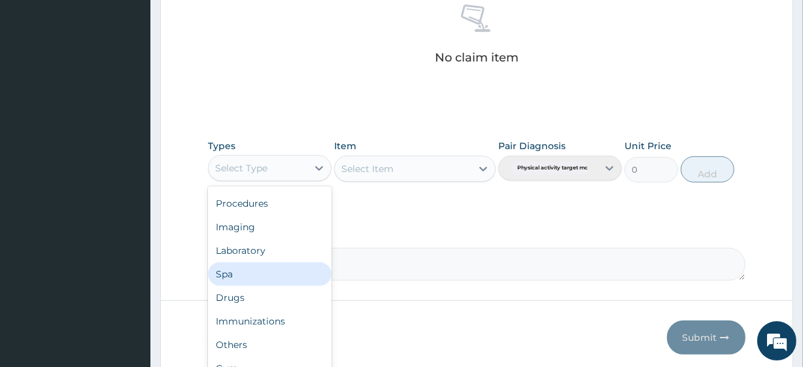
scroll to position [576, 0]
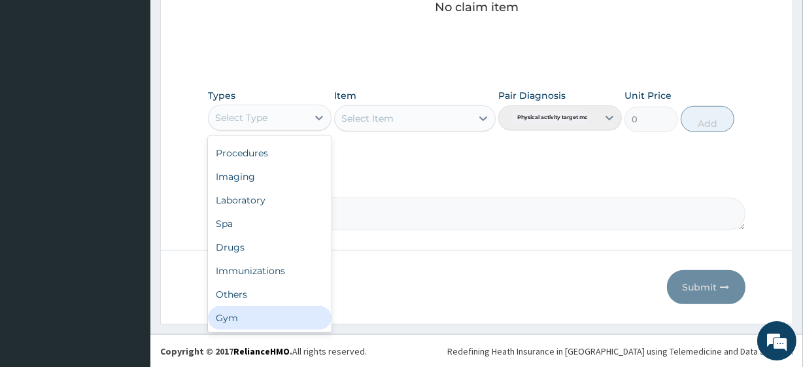
click at [268, 312] on div "Gym" at bounding box center [270, 318] width 124 height 24
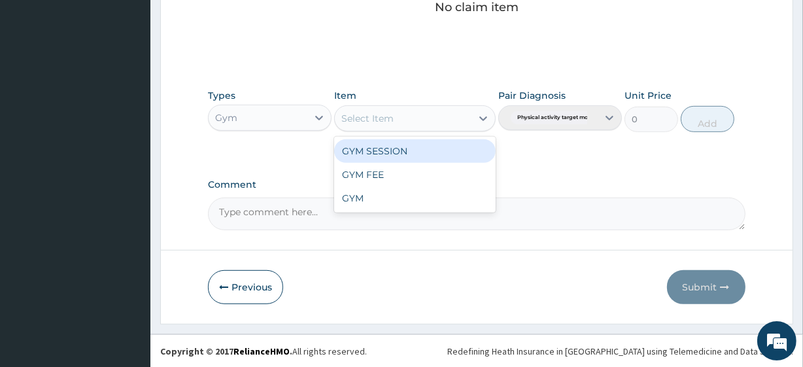
click at [429, 116] on div "Select Item" at bounding box center [403, 118] width 136 height 21
click at [421, 148] on div "GYM SESSION" at bounding box center [414, 151] width 161 height 24
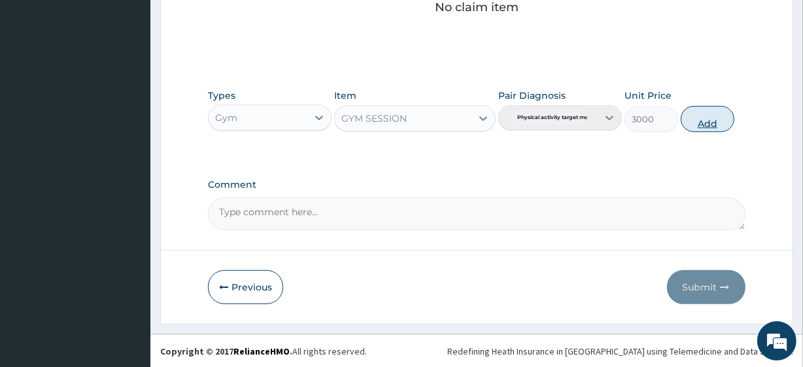
click at [722, 111] on button "Add" at bounding box center [708, 119] width 54 height 26
type input "0"
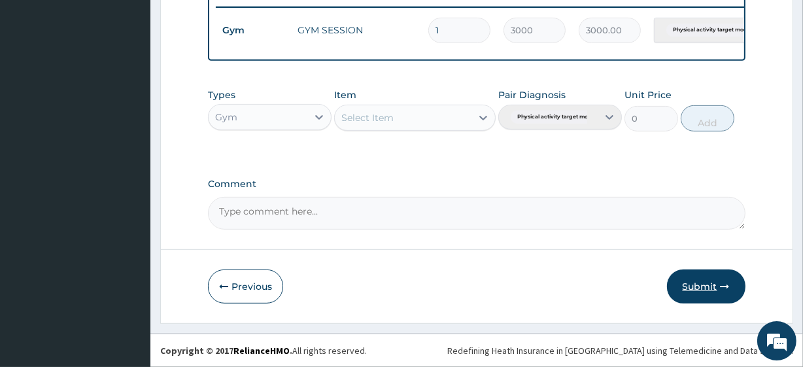
click at [705, 281] on button "Submit" at bounding box center [706, 287] width 79 height 34
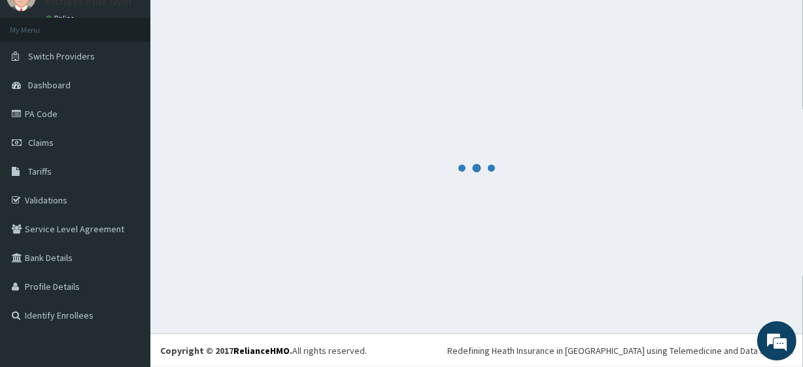
scroll to position [522, 0]
